Goal: Find specific page/section: Find specific page/section

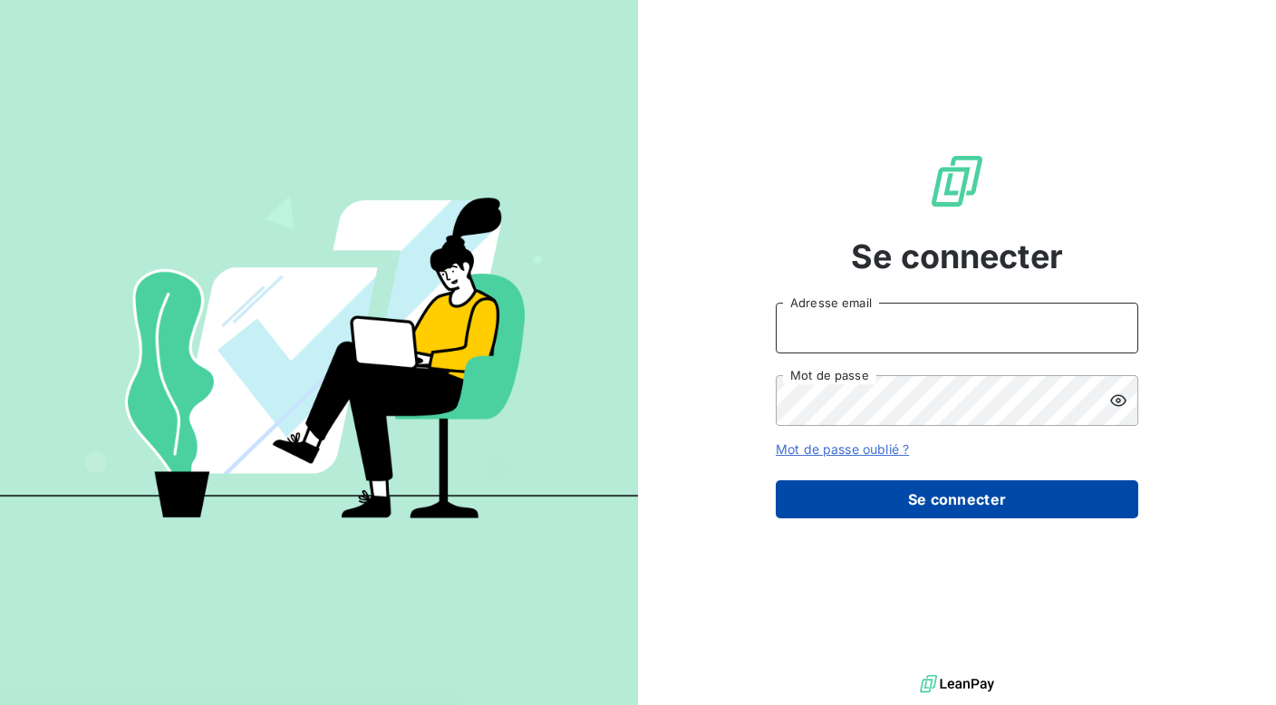
type input "[EMAIL_ADDRESS][DOMAIN_NAME]"
click at [902, 488] on button "Se connecter" at bounding box center [957, 499] width 363 height 38
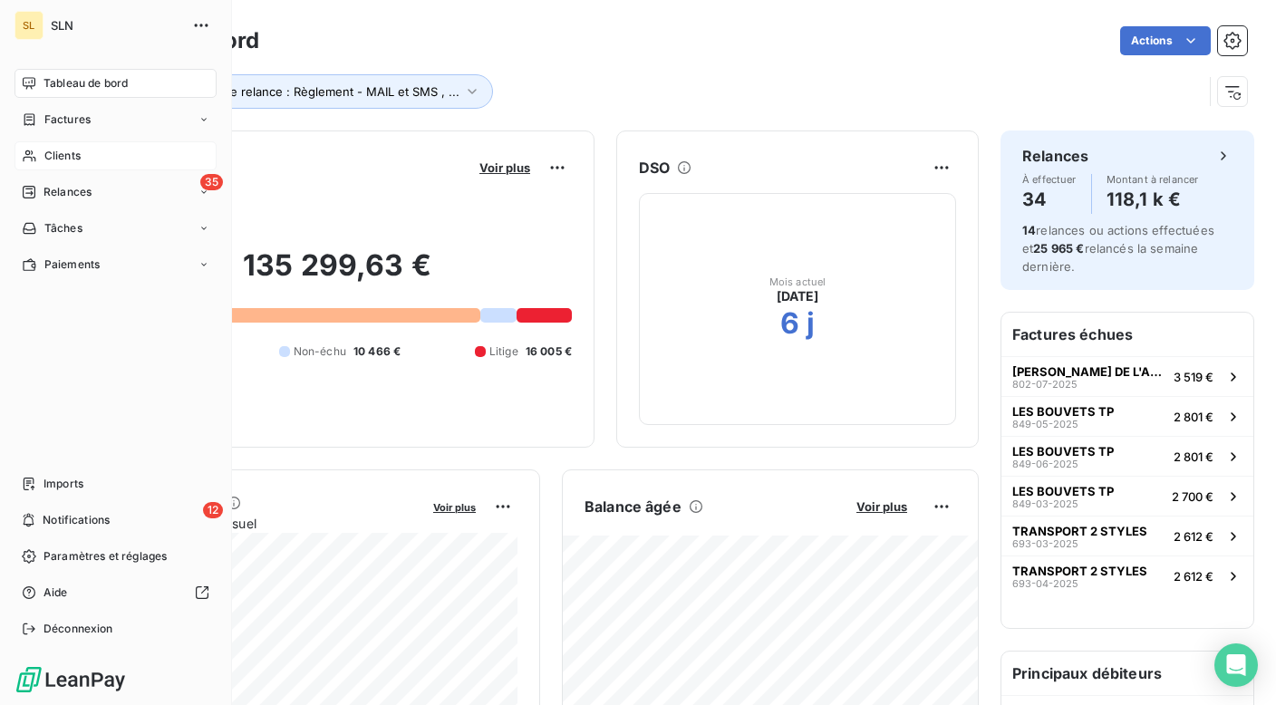
click at [53, 144] on div "Clients" at bounding box center [116, 155] width 202 height 29
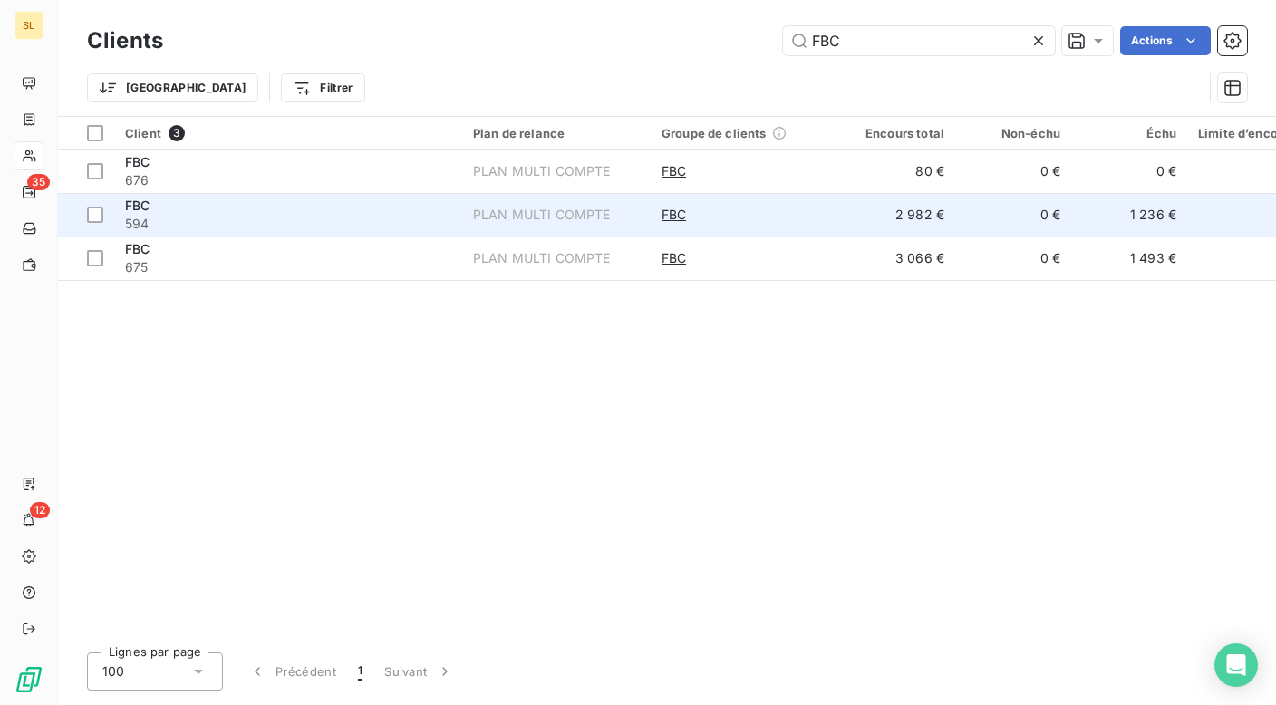
type input "FBC"
click at [131, 209] on span "FBC" at bounding box center [137, 205] width 24 height 15
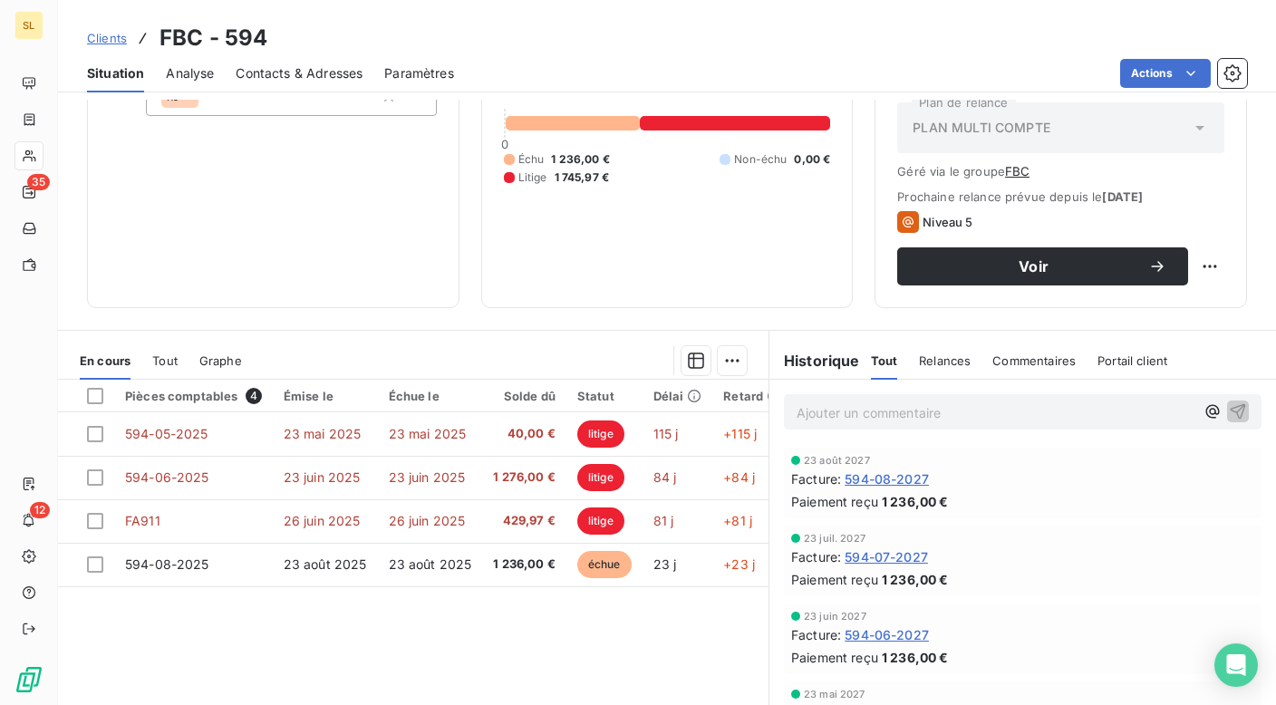
scroll to position [208, 0]
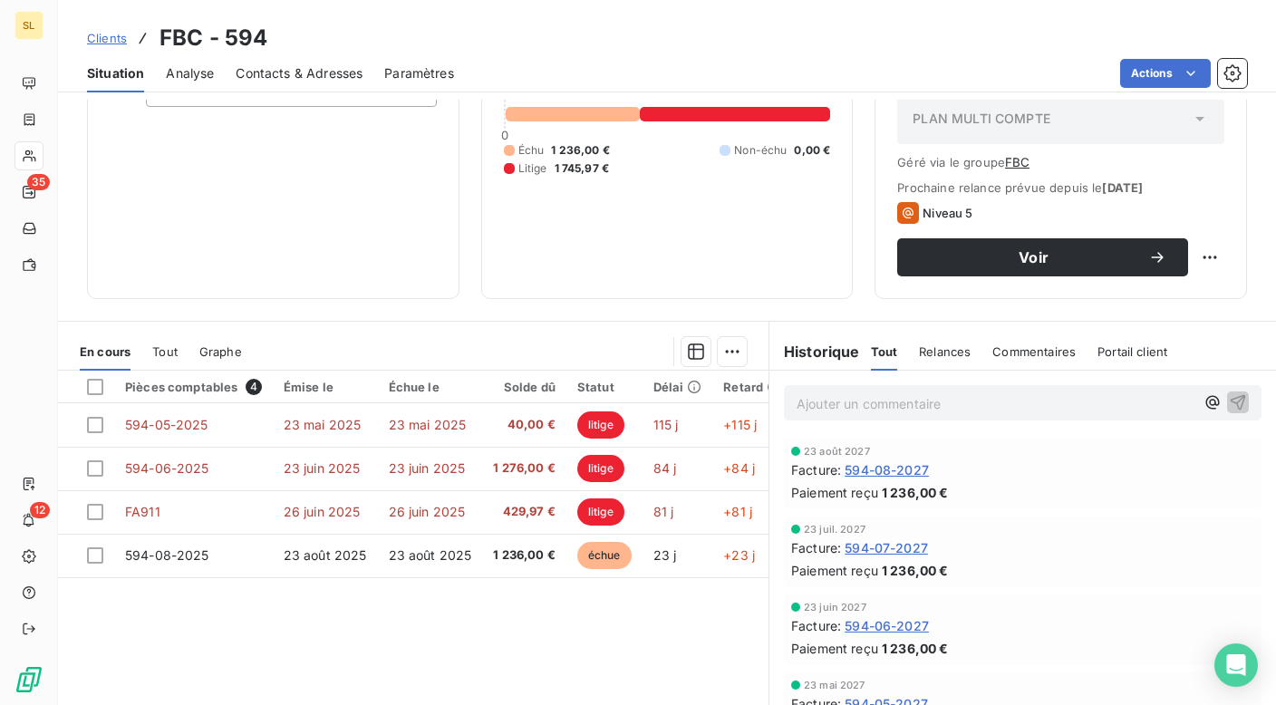
click at [115, 38] on span "Clients" at bounding box center [107, 38] width 40 height 15
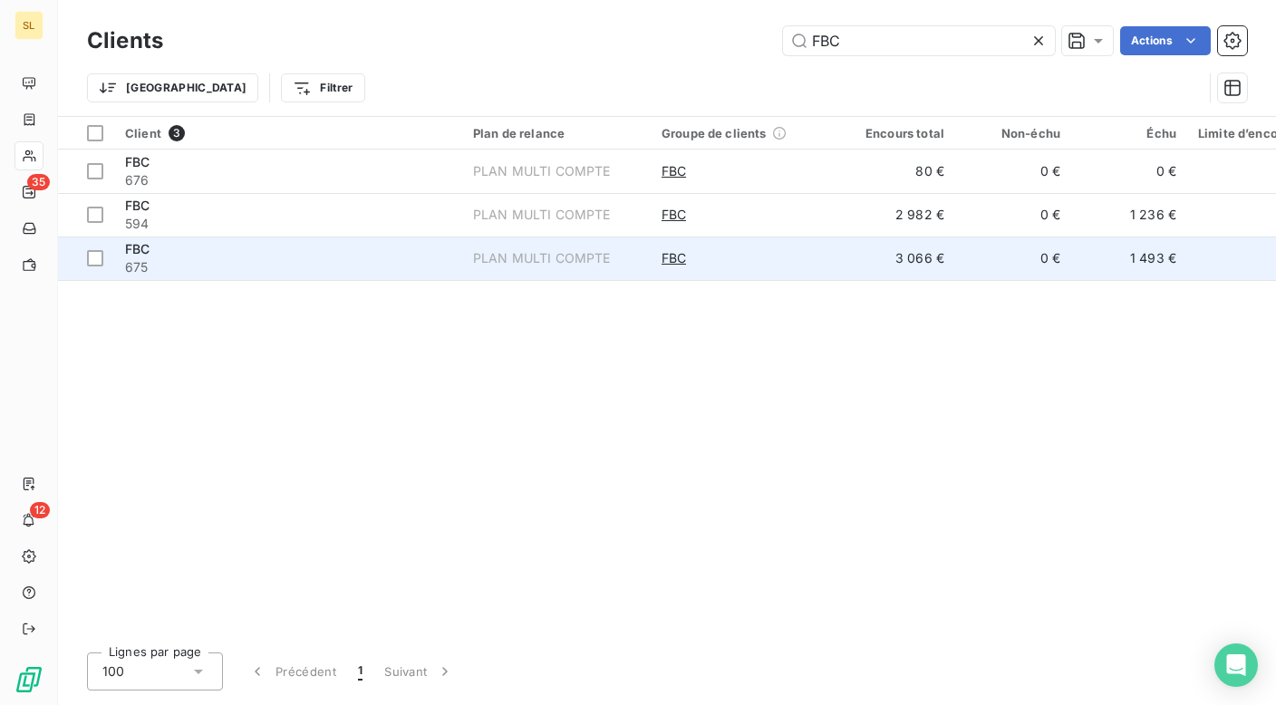
click at [133, 255] on span "FBC" at bounding box center [137, 248] width 24 height 15
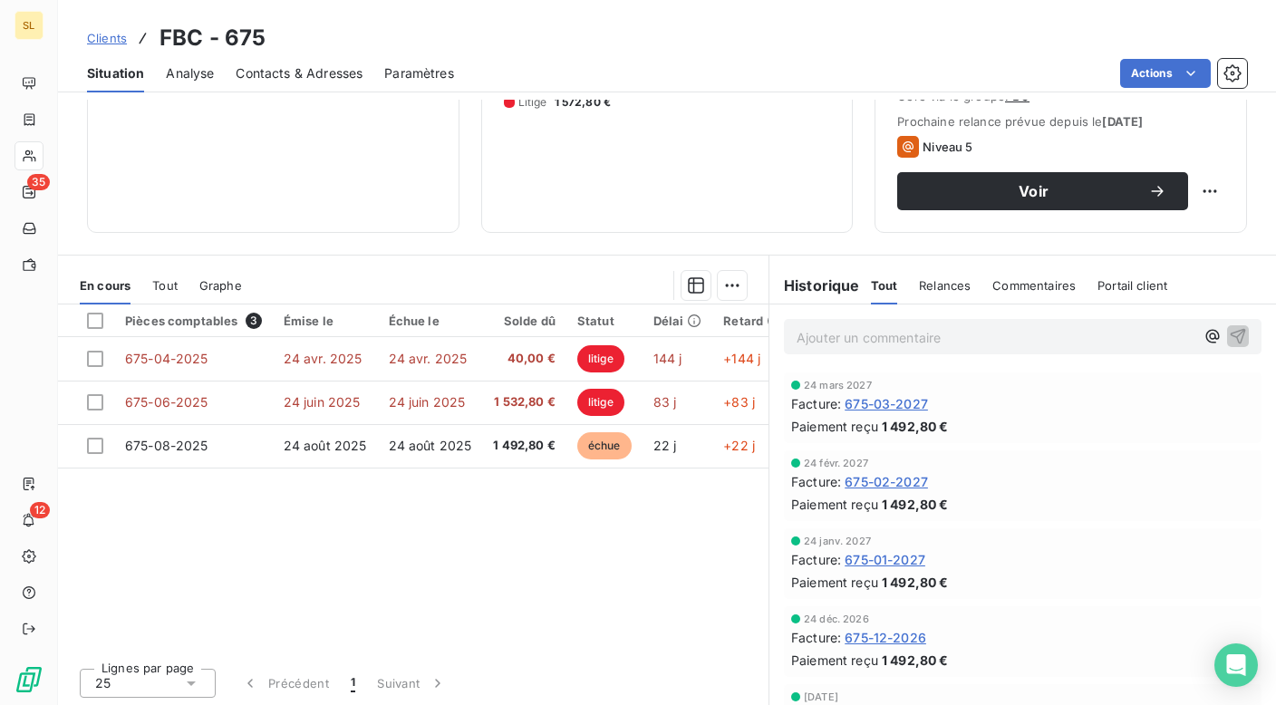
scroll to position [277, 0]
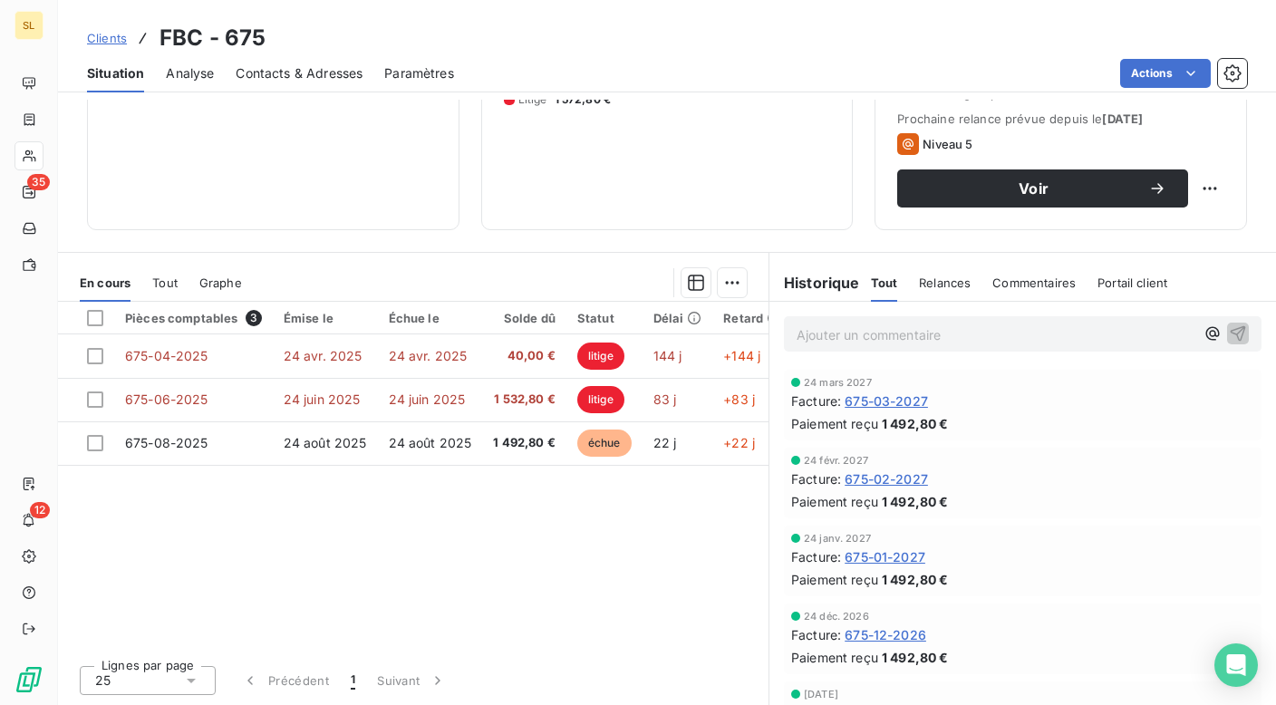
click at [111, 36] on span "Clients" at bounding box center [107, 38] width 40 height 15
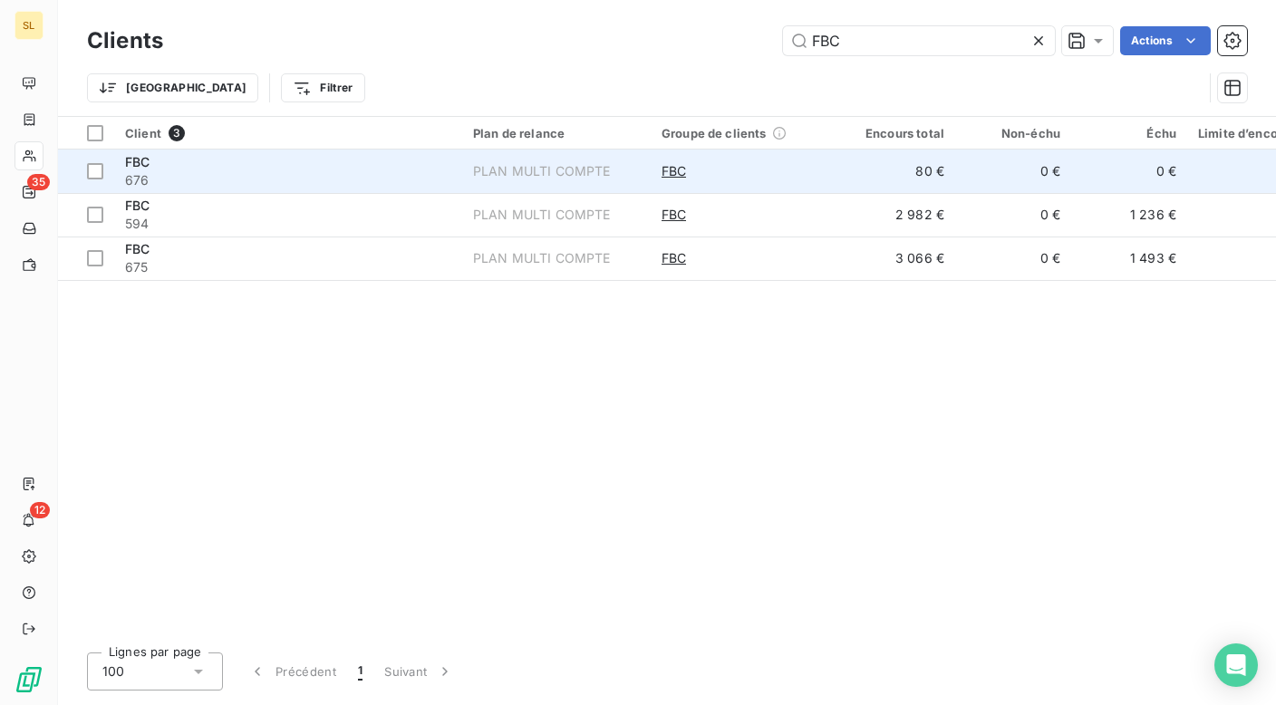
click at [134, 166] on span "FBC" at bounding box center [137, 161] width 24 height 15
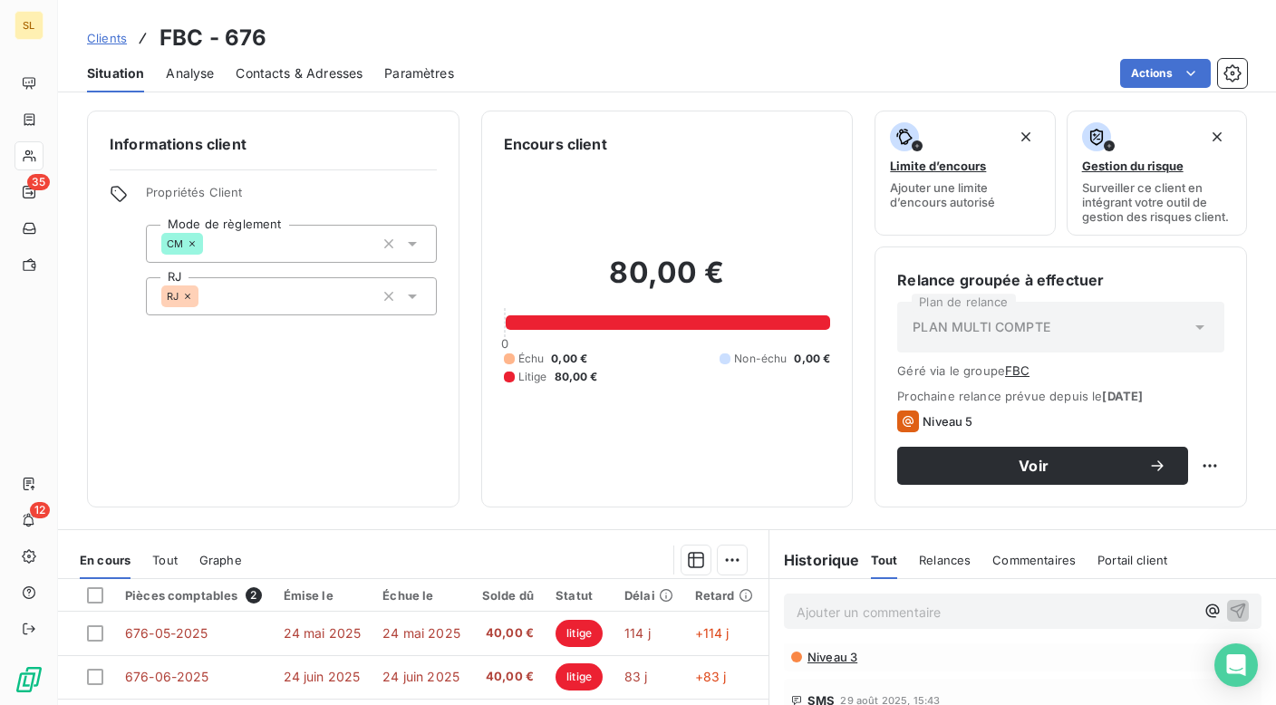
click at [102, 39] on span "Clients" at bounding box center [107, 38] width 40 height 15
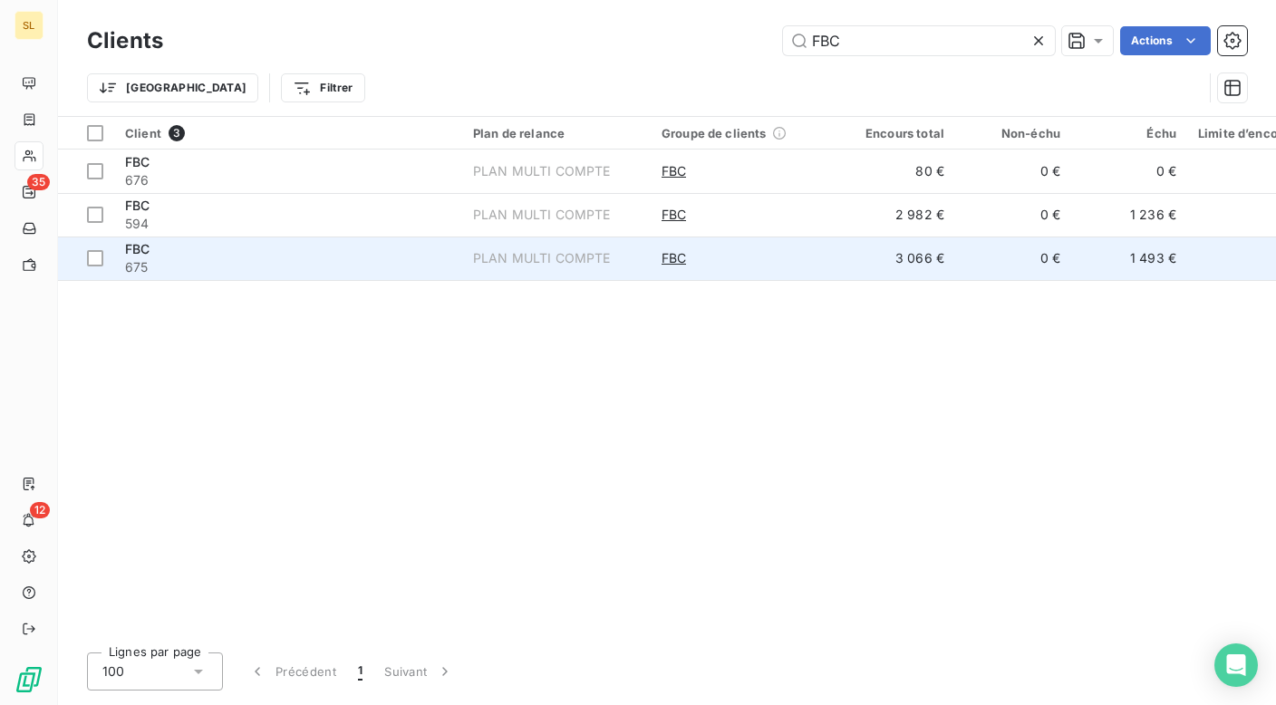
click at [130, 263] on span "675" at bounding box center [288, 267] width 326 height 18
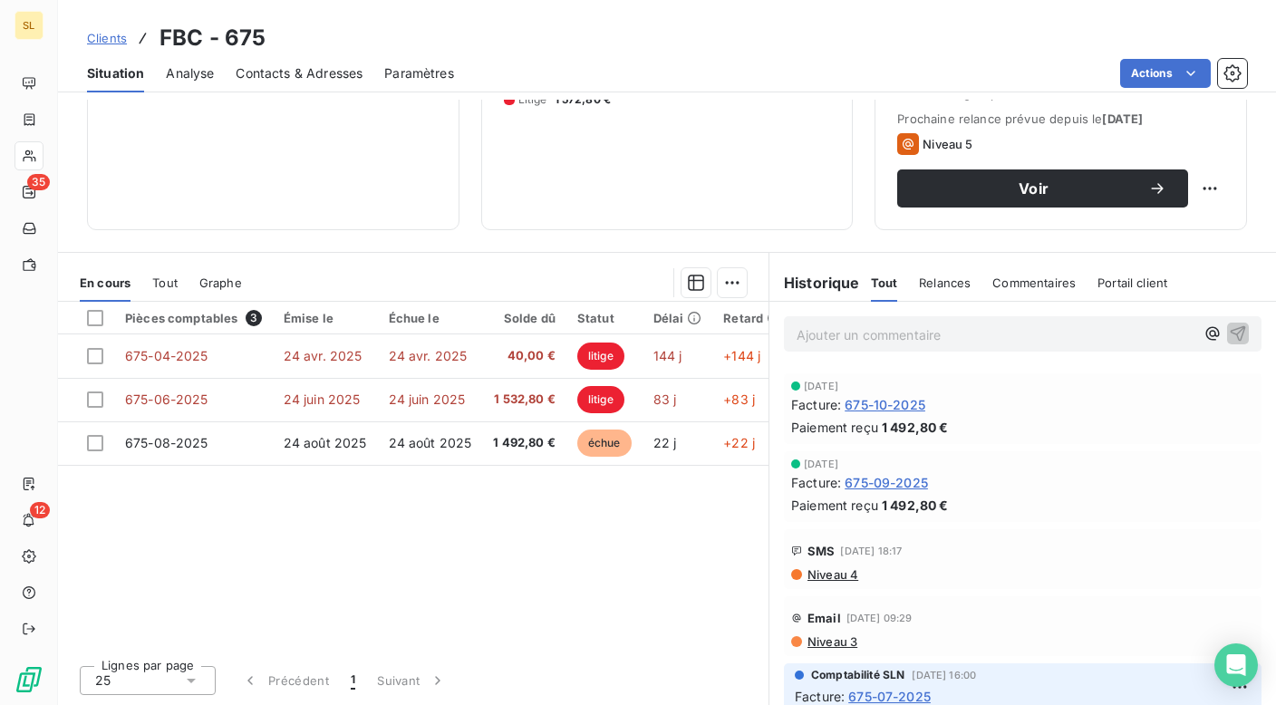
scroll to position [1321, 0]
click at [113, 40] on span "Clients" at bounding box center [107, 38] width 40 height 15
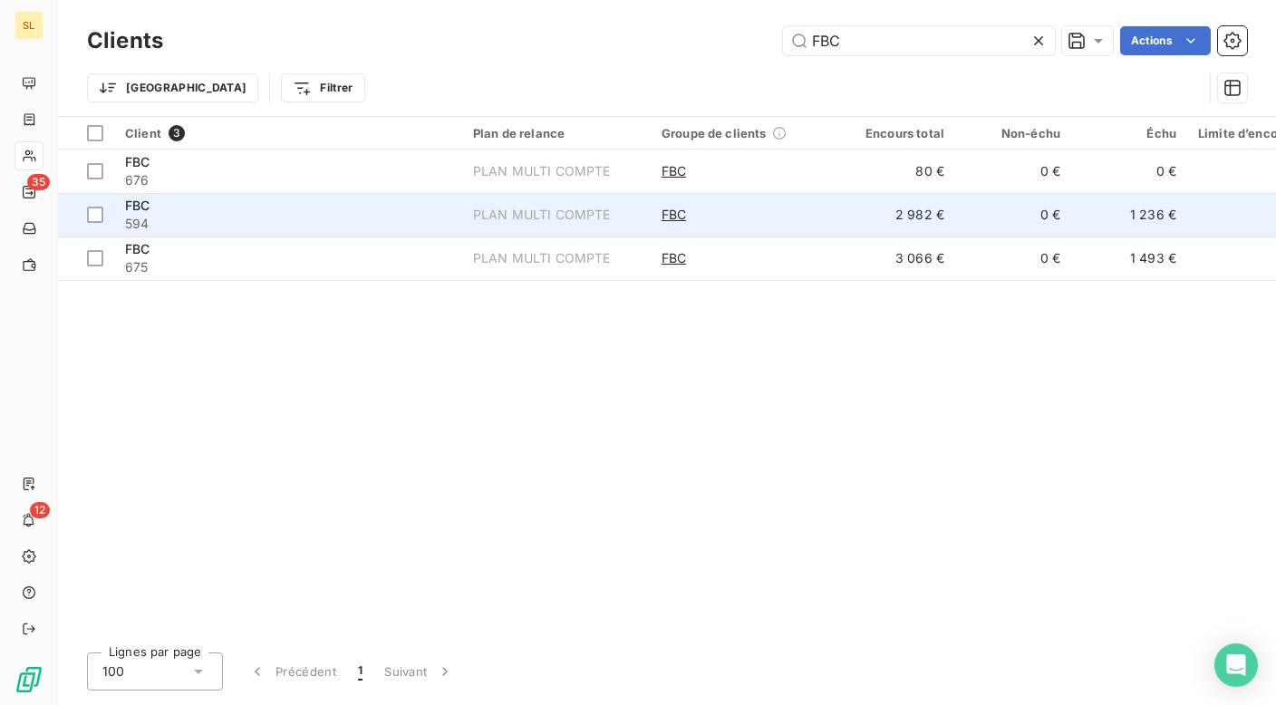
click at [135, 205] on span "FBC" at bounding box center [137, 205] width 24 height 15
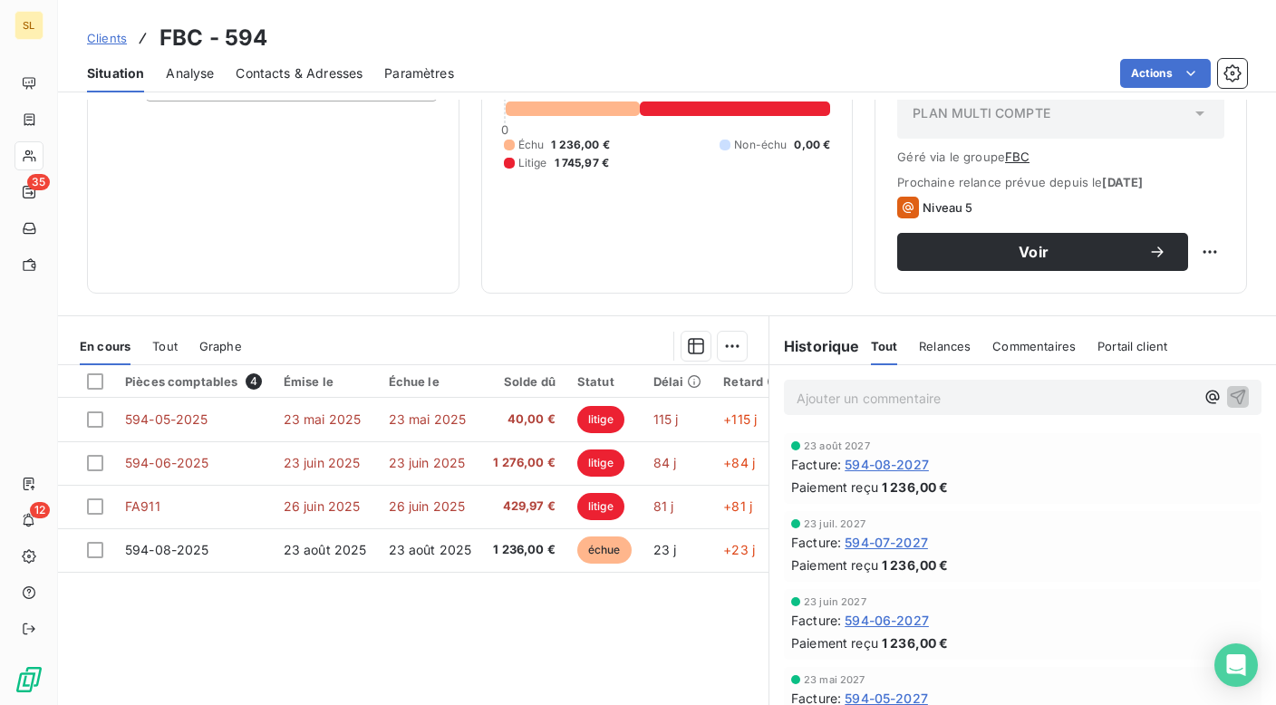
scroll to position [217, 0]
